Goal: Information Seeking & Learning: Learn about a topic

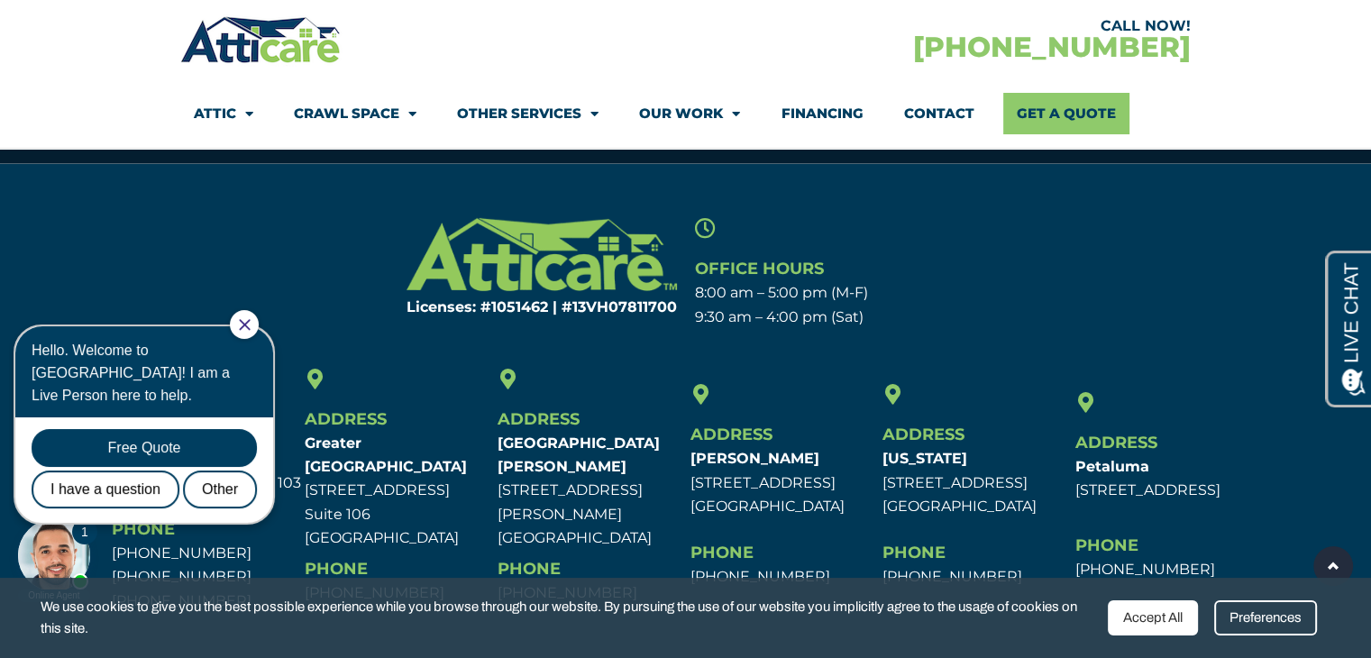
scroll to position [5857, 0]
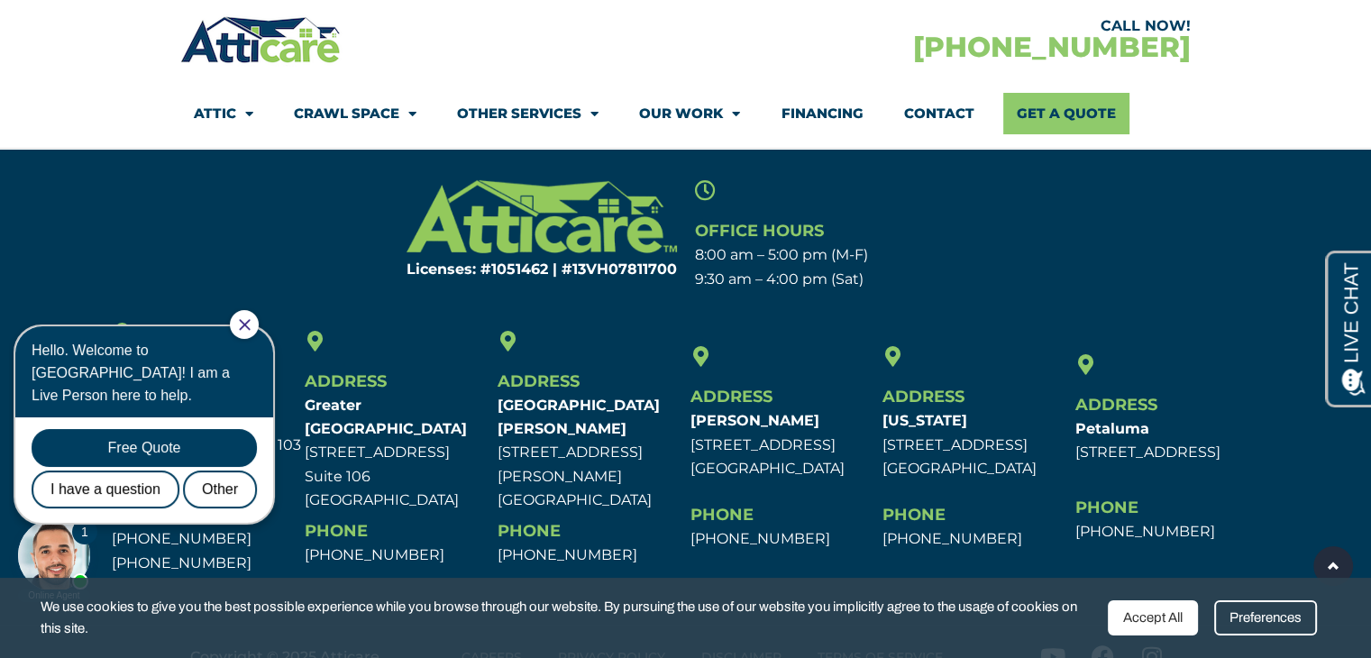
drag, startPoint x: 0, startPoint y: 0, endPoint x: 1376, endPoint y: 595, distance: 1499.1
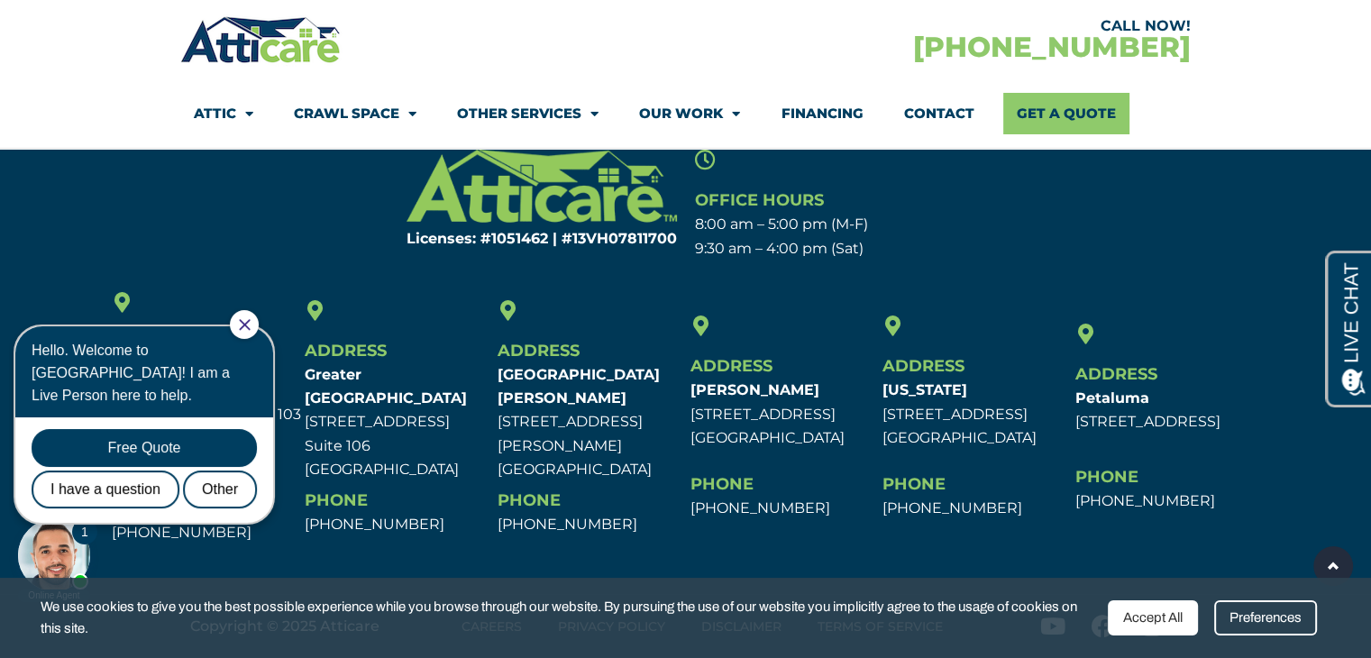
click at [250, 322] on icon "Close Chat" at bounding box center [244, 324] width 11 height 11
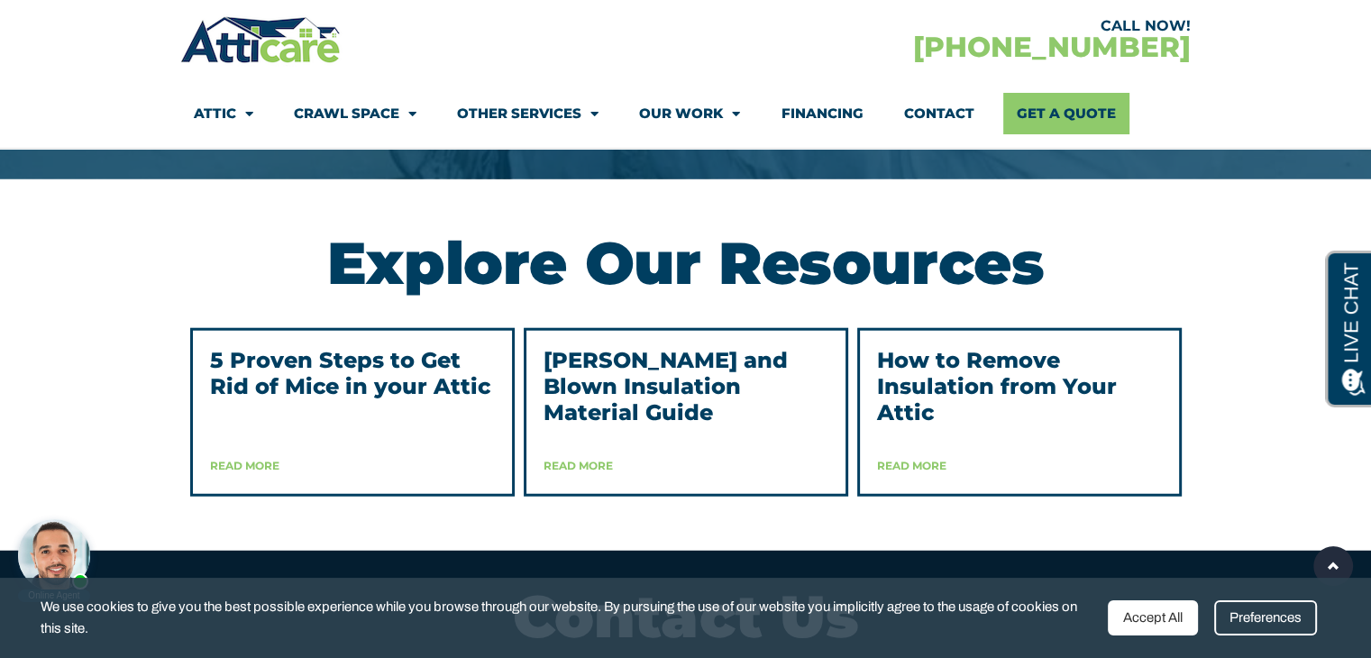
scroll to position [4662, 0]
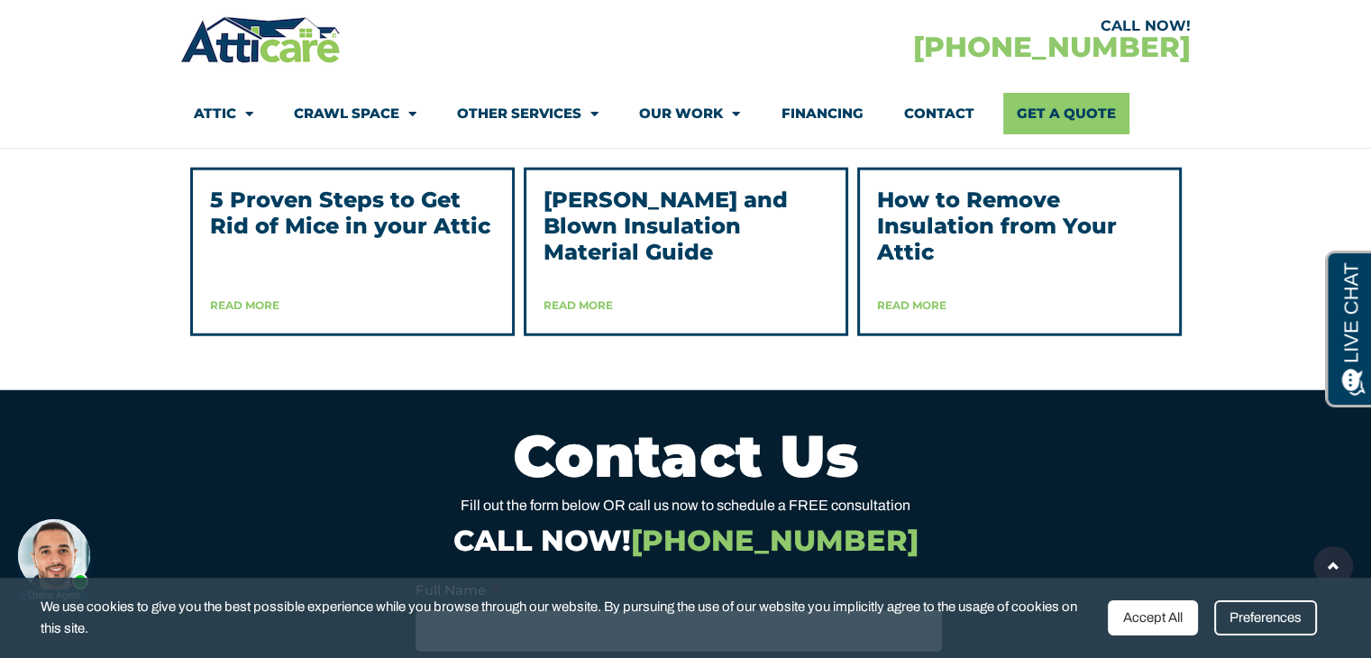
click at [256, 312] on link "Read More" at bounding box center [244, 305] width 69 height 14
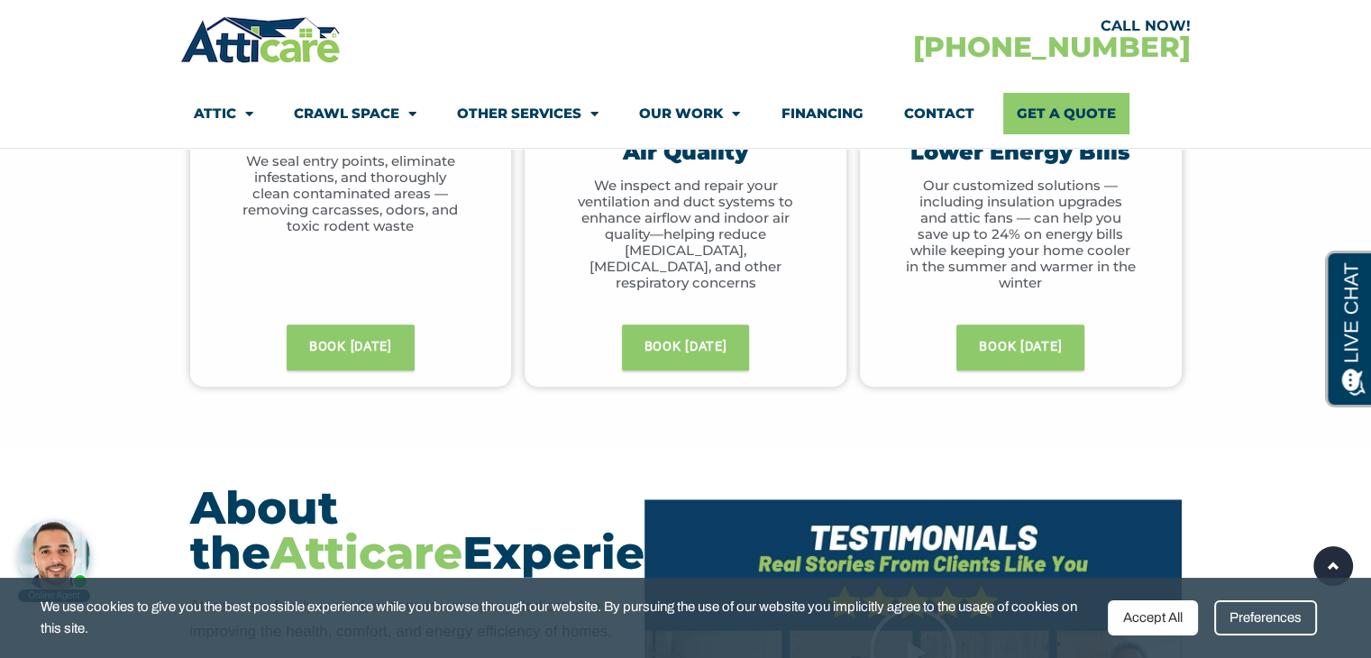
scroll to position [0, 0]
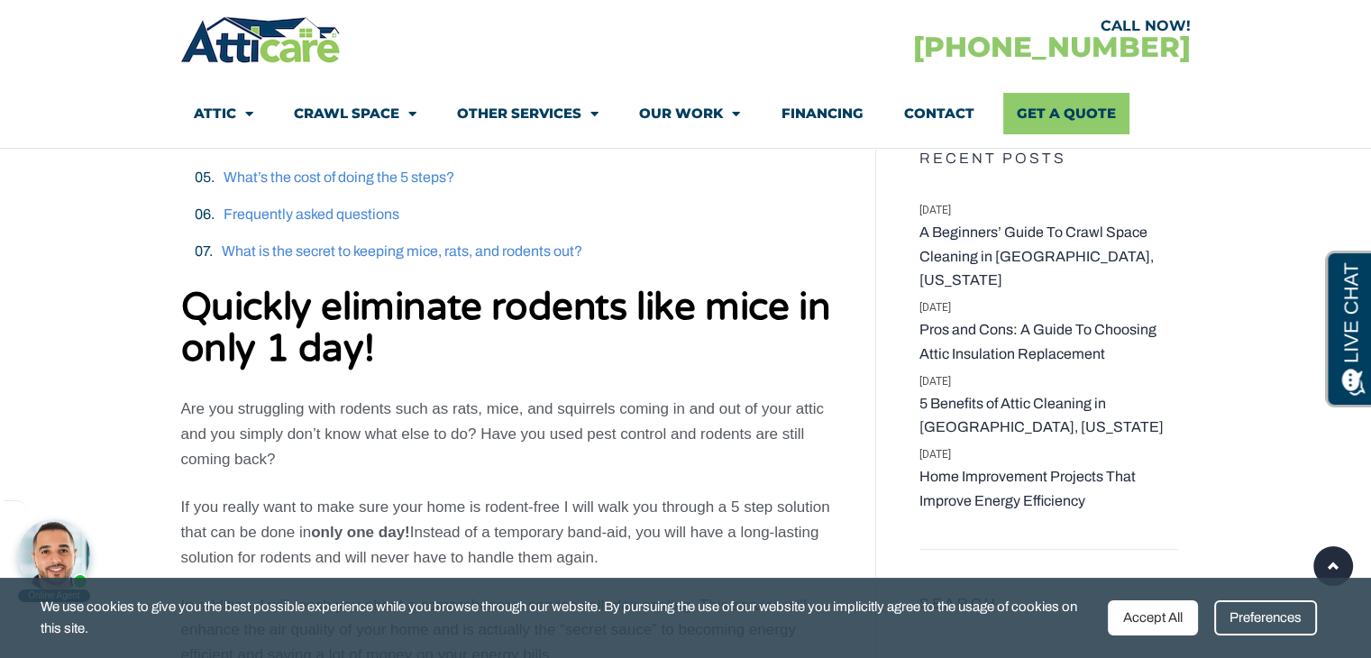
scroll to position [823, 0]
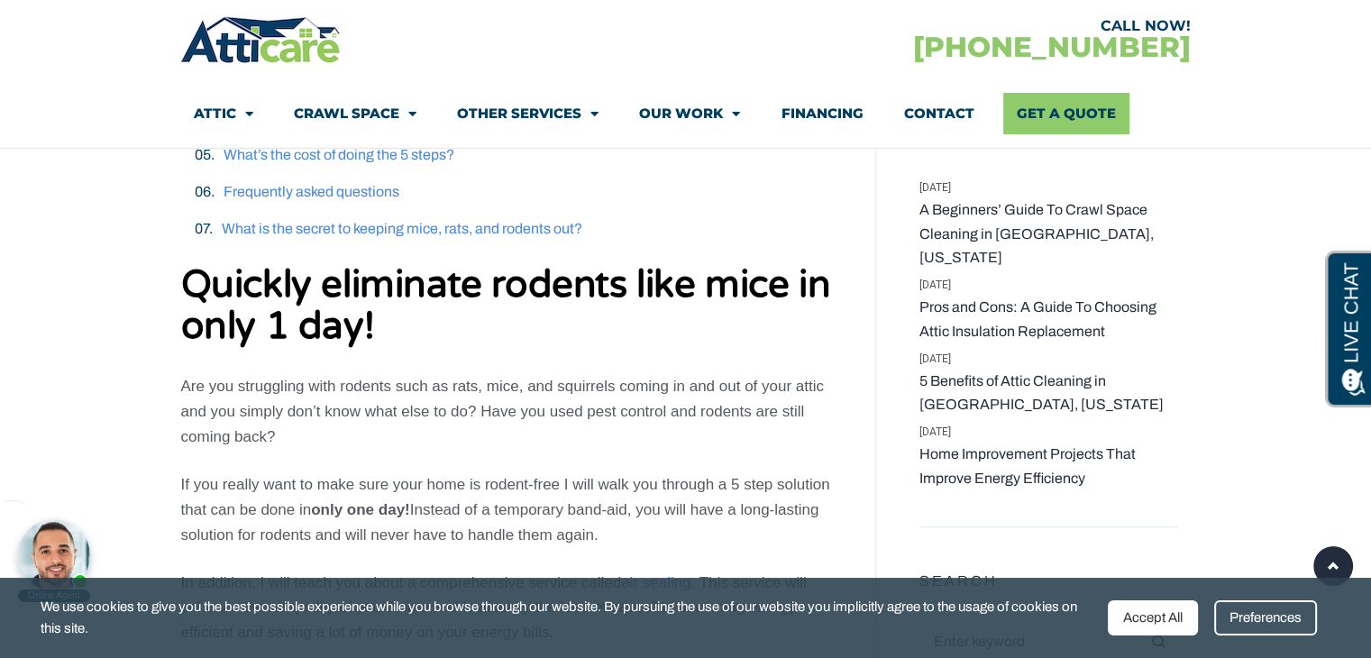
drag, startPoint x: 1378, startPoint y: 23, endPoint x: 1375, endPoint y: 76, distance: 52.3
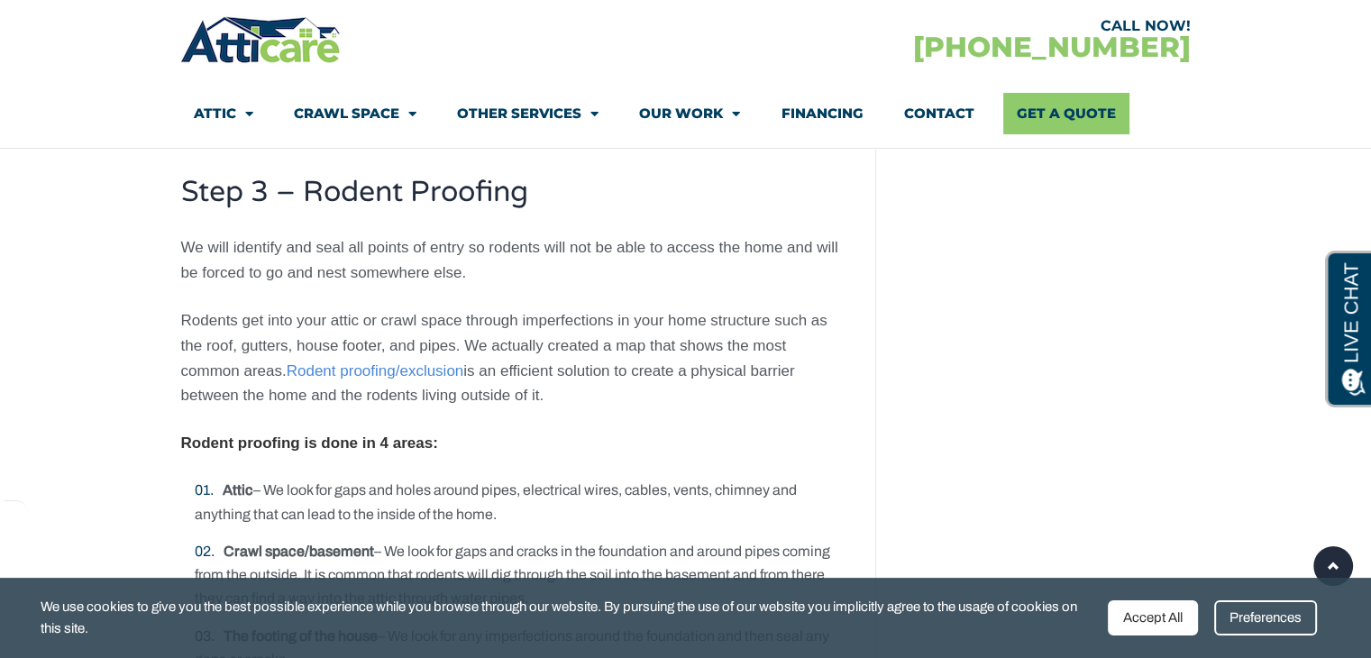
scroll to position [0, 0]
